Goal: Task Accomplishment & Management: Complete application form

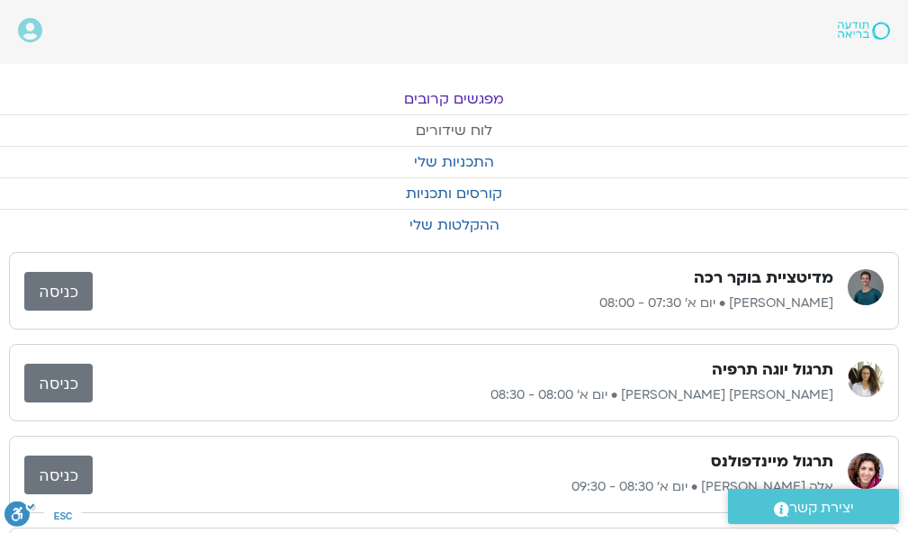
click at [448, 125] on link "לוח שידורים" at bounding box center [454, 130] width 908 height 31
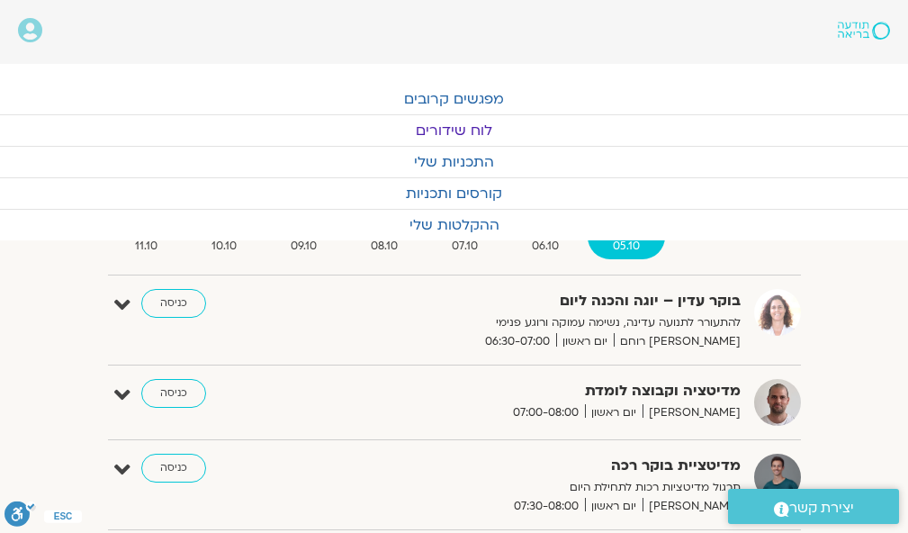
click at [448, 125] on link "לוח שידורים" at bounding box center [454, 130] width 908 height 31
click at [176, 384] on link "כניסה" at bounding box center [173, 393] width 65 height 29
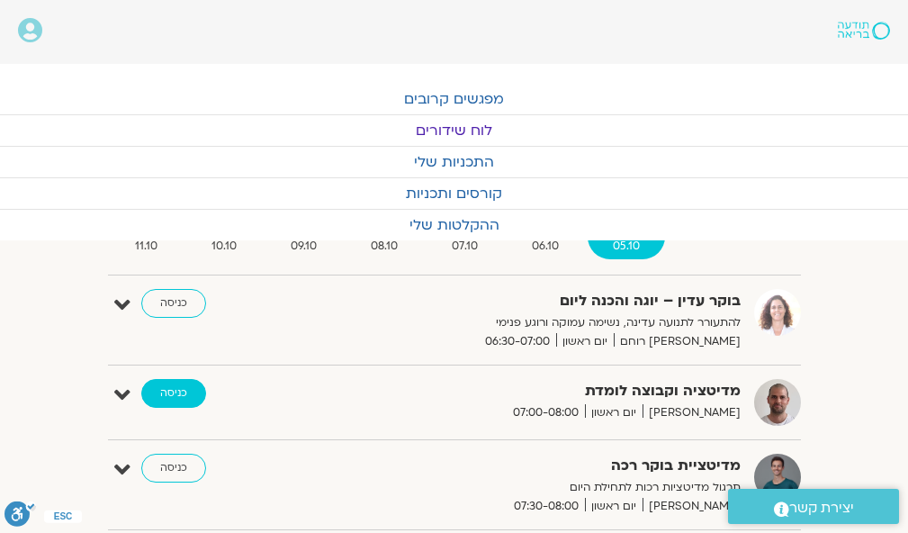
click at [176, 384] on link "כניסה" at bounding box center [173, 393] width 65 height 29
click at [176, 392] on link "כניסה" at bounding box center [173, 393] width 65 height 29
click at [184, 379] on link "כניסה" at bounding box center [173, 393] width 65 height 29
